Goal: Connect with others: Connect with others

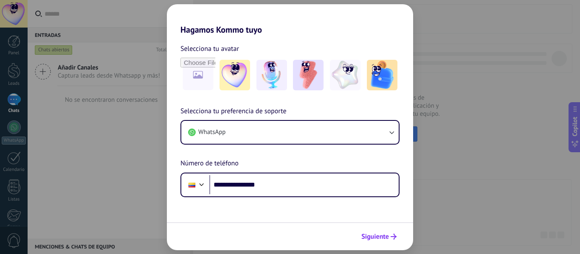
click at [376, 236] on span "Siguiente" at bounding box center [375, 237] width 28 height 6
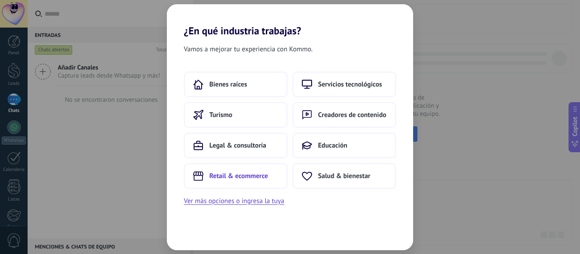
click at [206, 180] on button "Retail & ecommerce" at bounding box center [236, 176] width 104 height 25
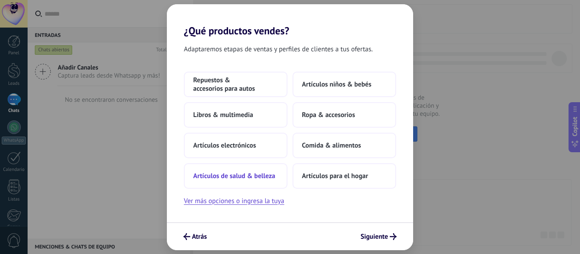
click at [248, 175] on span "Artículos de salud & belleza" at bounding box center [234, 176] width 82 height 8
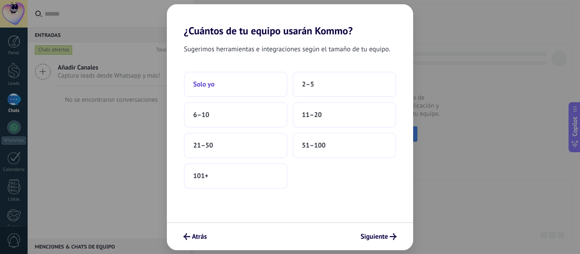
click at [264, 84] on button "Solo yo" at bounding box center [236, 84] width 104 height 25
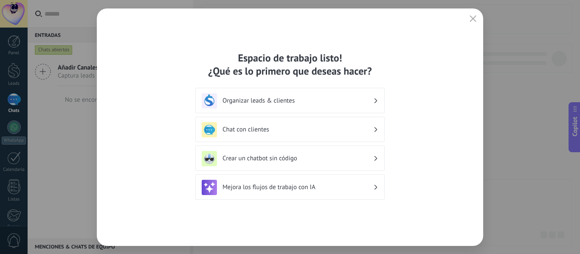
click at [286, 99] on h3 "Organizar leads & clientes" at bounding box center [298, 101] width 151 height 8
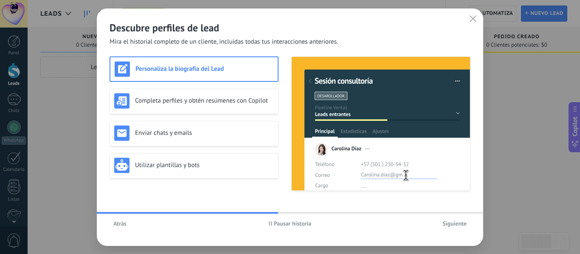
click at [447, 224] on span "Siguiente" at bounding box center [455, 224] width 24 height 6
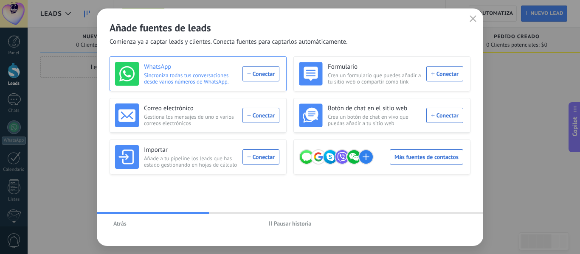
click at [268, 76] on div "WhatsApp Sincroniza todas tus conversaciones desde varios números de WhatsApp. …" at bounding box center [197, 74] width 164 height 24
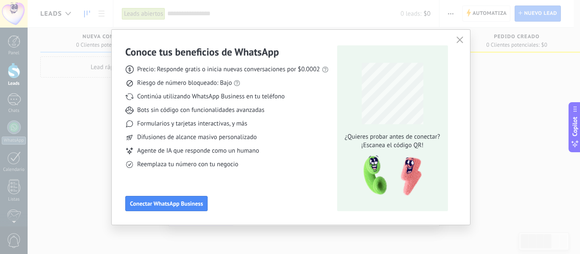
click at [164, 190] on div "Conoce tus beneficios de WhatsApp Precio: Responde gratis o inicia nuevas conve…" at bounding box center [226, 128] width 203 height 166
click at [158, 203] on span "Conectar WhatsApp Business" at bounding box center [166, 204] width 73 height 6
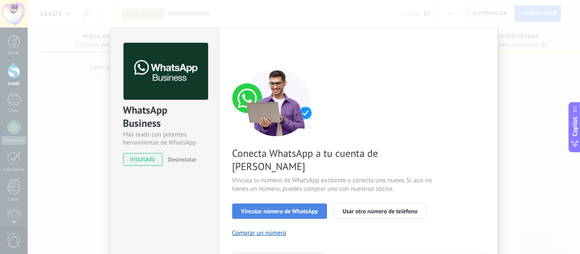
click at [303, 209] on span "Vincular número de WhatsApp" at bounding box center [279, 212] width 77 height 6
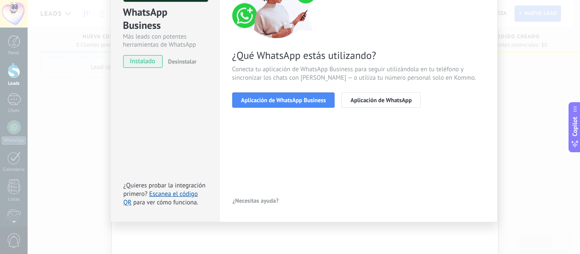
scroll to position [13, 0]
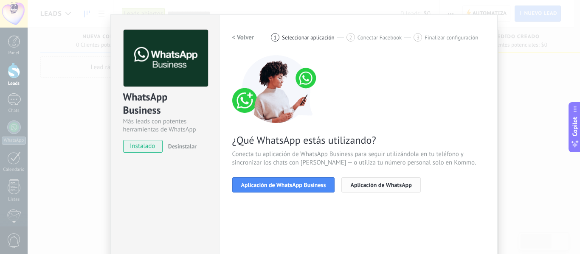
click at [358, 187] on span "Aplicación de WhatsApp" at bounding box center [380, 185] width 61 height 6
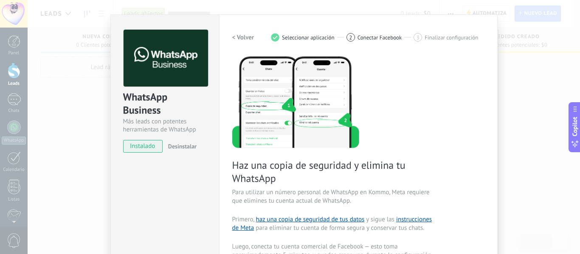
click at [240, 39] on h2 "< Volver" at bounding box center [243, 38] width 22 height 8
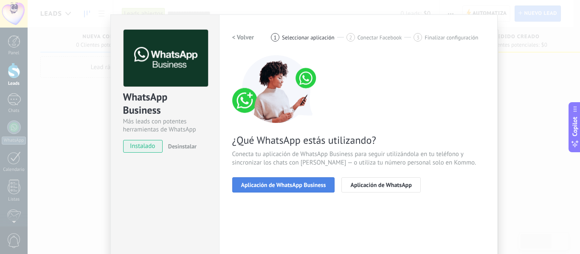
click at [299, 183] on span "Aplicación de WhatsApp Business" at bounding box center [283, 185] width 85 height 6
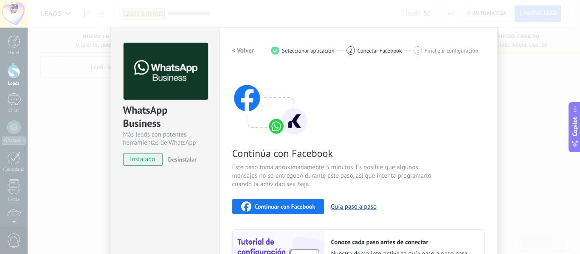
scroll to position [85, 0]
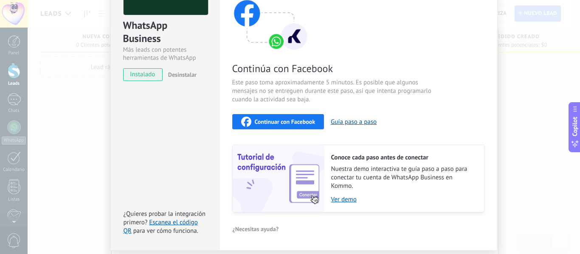
click at [298, 120] on span "Continuar con Facebook" at bounding box center [285, 122] width 61 height 6
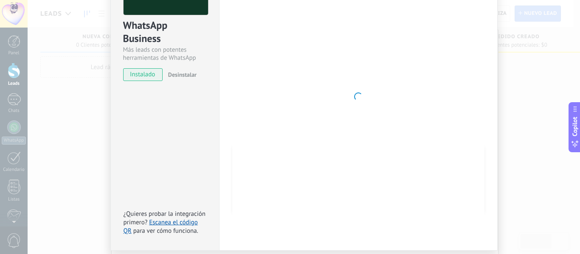
scroll to position [0, 0]
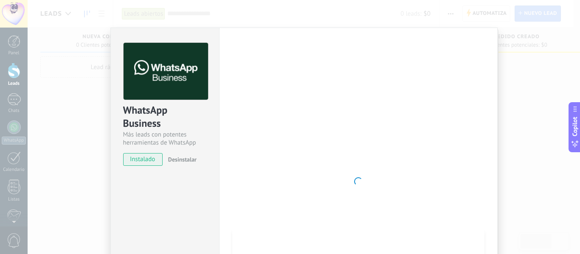
drag, startPoint x: 164, startPoint y: 274, endPoint x: 150, endPoint y: 274, distance: 13.6
drag, startPoint x: 150, startPoint y: 274, endPoint x: 421, endPoint y: 102, distance: 320.9
click at [421, 102] on div at bounding box center [358, 182] width 252 height 278
